Goal: Book appointment/travel/reservation

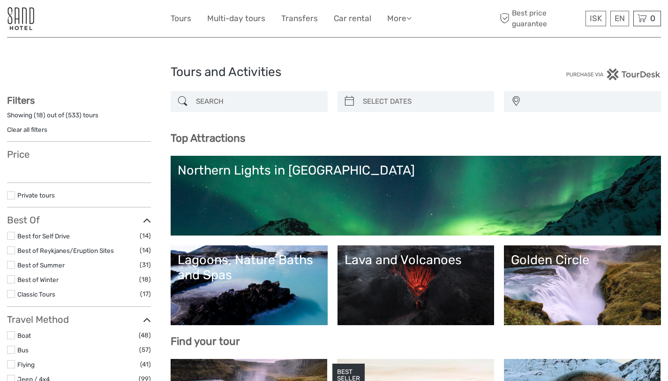
select select
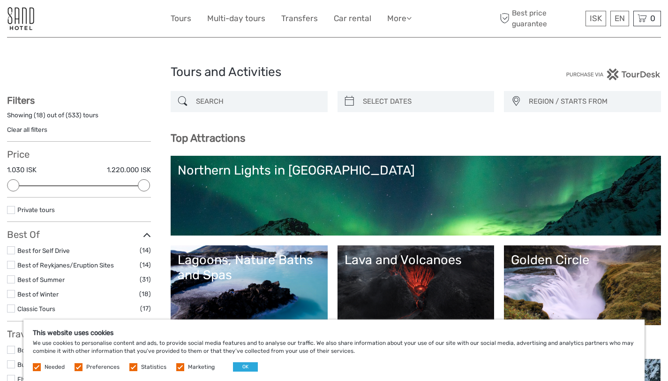
click at [359, 198] on link "Northern Lights in [GEOGRAPHIC_DATA]" at bounding box center [416, 196] width 477 height 66
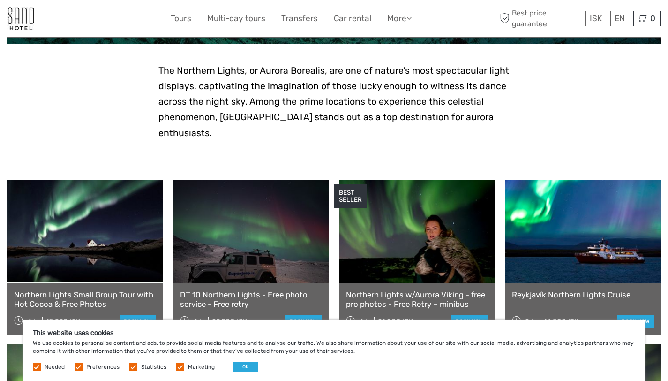
scroll to position [227, 0]
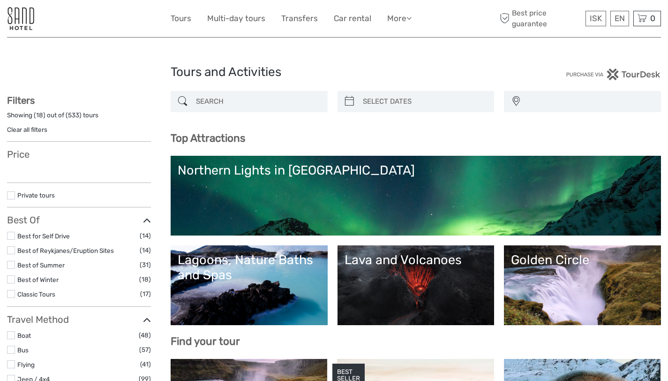
select select
